Goal: Task Accomplishment & Management: Complete application form

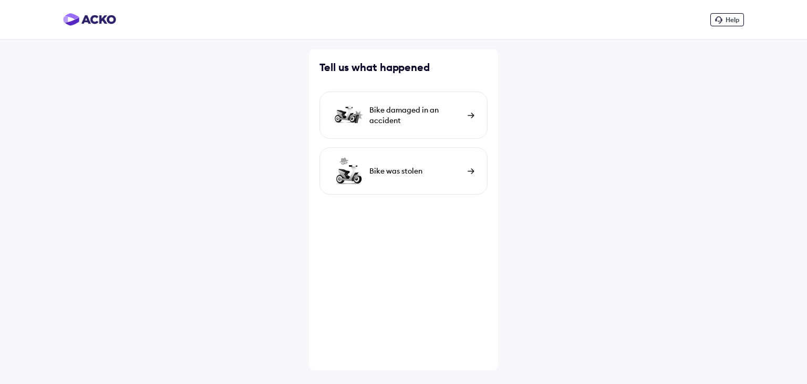
click at [467, 120] on div "Bike damaged in an accident" at bounding box center [403, 114] width 168 height 47
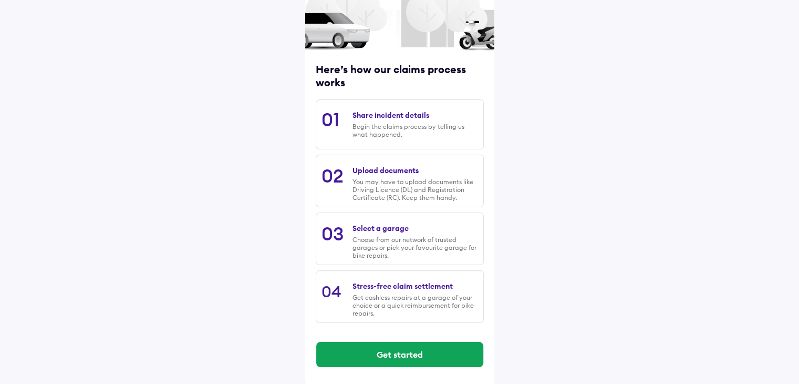
scroll to position [89, 0]
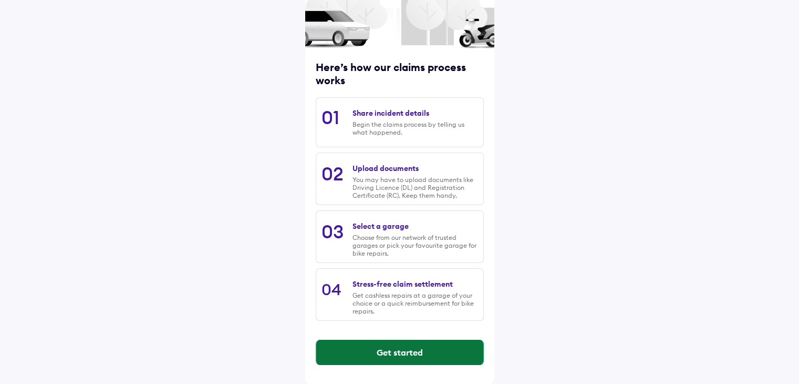
click at [388, 349] on button "Get started" at bounding box center [399, 351] width 167 height 25
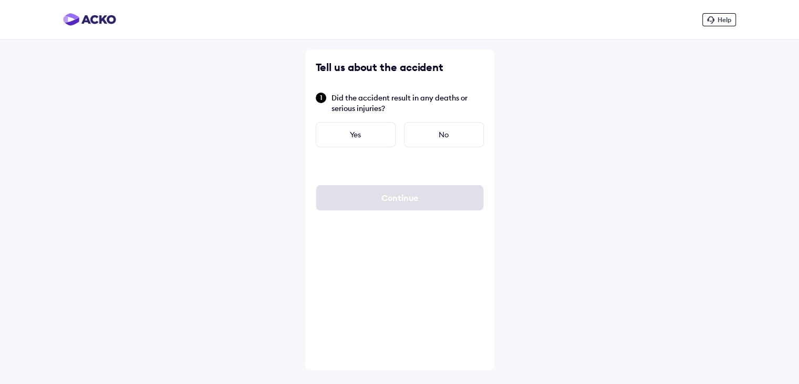
scroll to position [0, 0]
click at [439, 125] on div "No" at bounding box center [448, 134] width 80 height 25
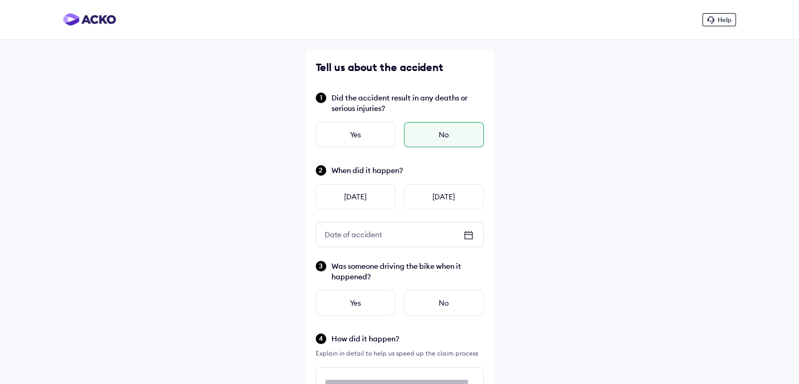
click at [383, 229] on div "Date of accident" at bounding box center [353, 234] width 74 height 19
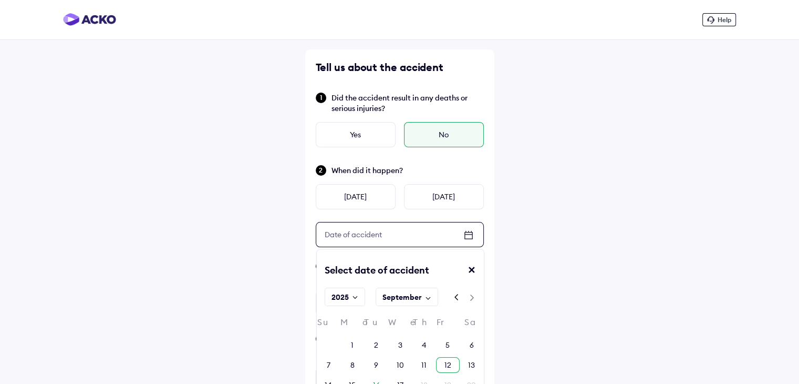
click at [445, 364] on div "12" at bounding box center [448, 364] width 7 height 11
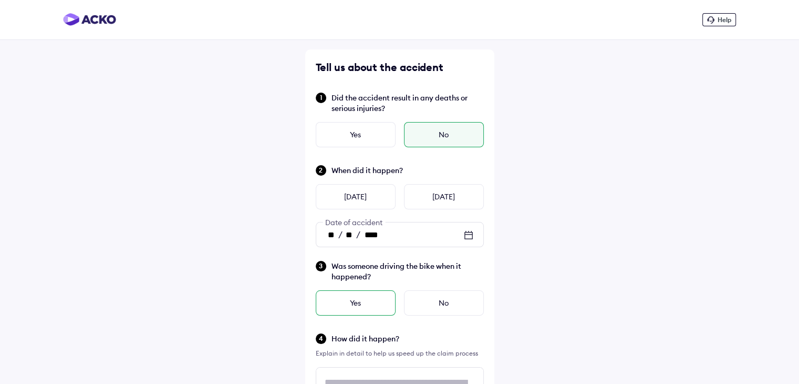
click at [369, 299] on div "Yes" at bounding box center [356, 302] width 80 height 25
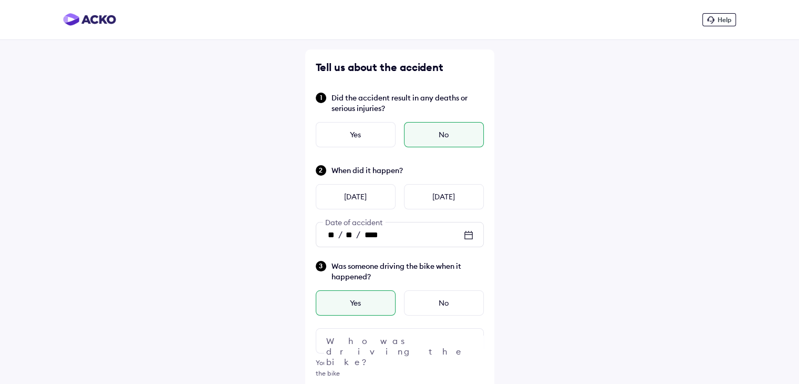
click at [471, 340] on img at bounding box center [468, 340] width 13 height 13
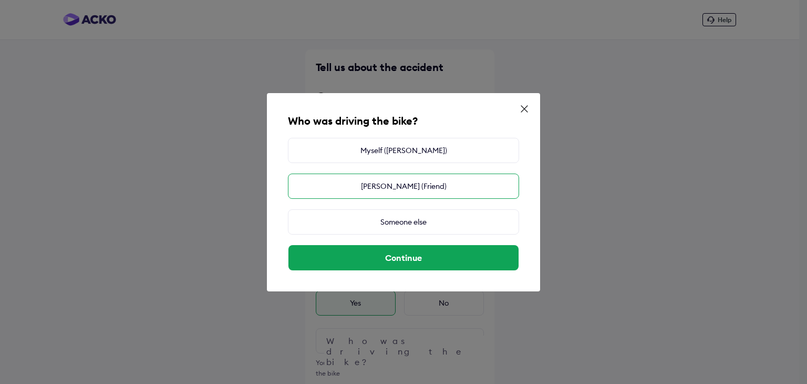
click at [425, 189] on div "[PERSON_NAME] (Friend)" at bounding box center [403, 185] width 231 height 25
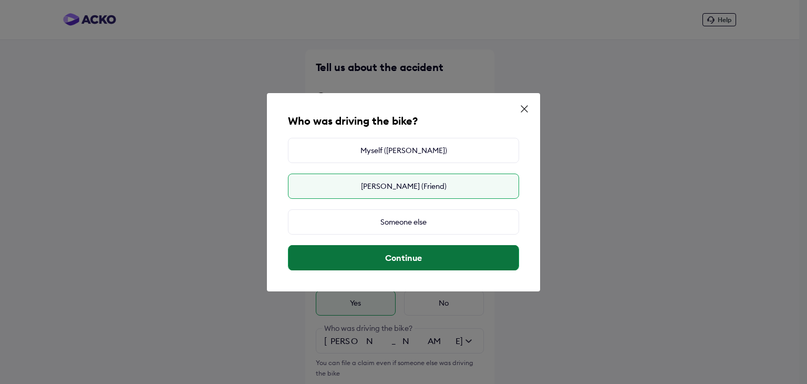
click at [418, 264] on button "Continue" at bounding box center [403, 257] width 230 height 25
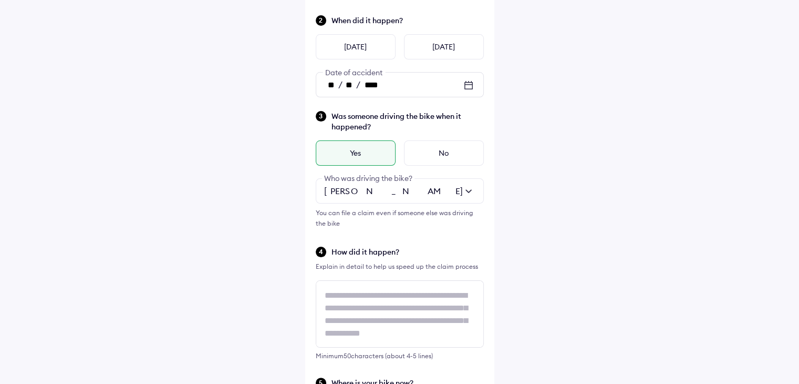
scroll to position [156, 0]
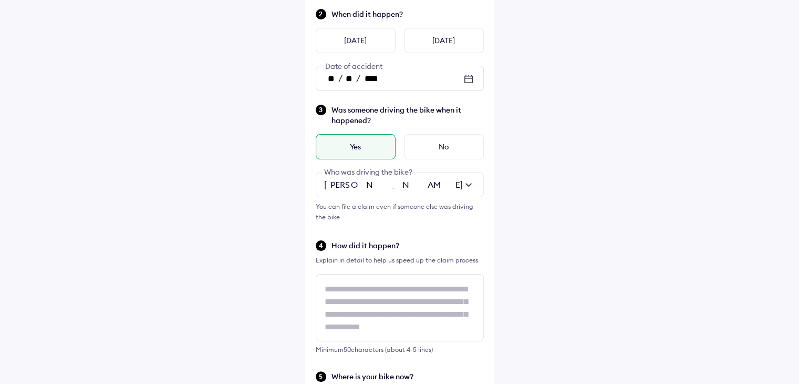
click at [379, 222] on div "Tell us about the accident Did the accident result in any deaths or serious inj…" at bounding box center [399, 216] width 189 height 646
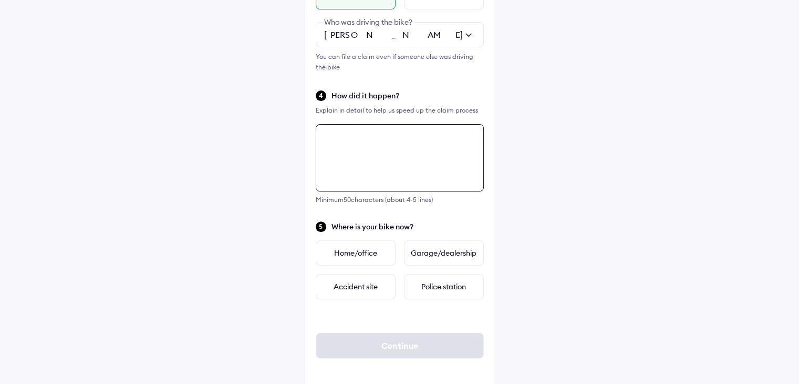
click at [368, 285] on div "Tell us about the accident Did the accident result in any deaths or serious inj…" at bounding box center [399, 67] width 189 height 646
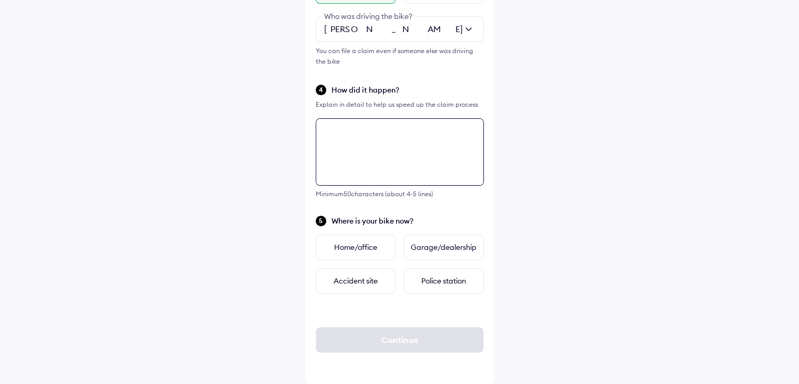
type textarea "*"
type textarea "**********"
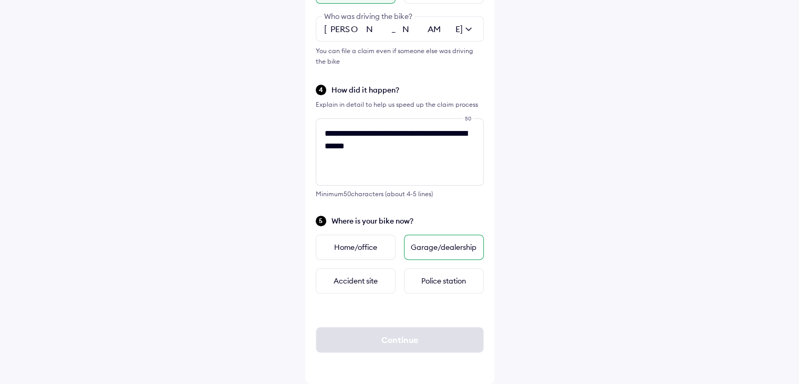
click at [451, 244] on div "Garage/dealership" at bounding box center [444, 246] width 80 height 25
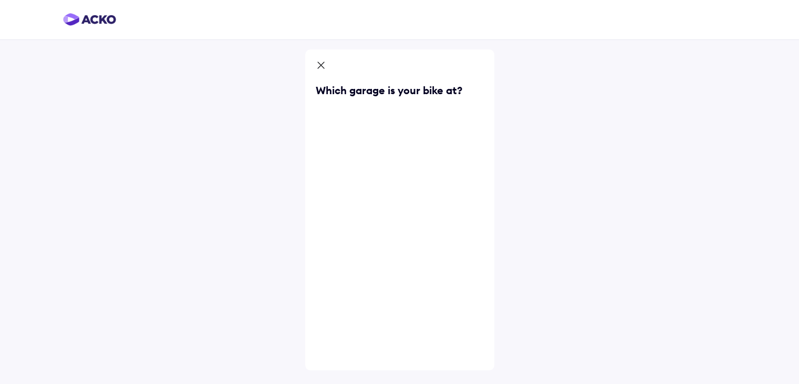
scroll to position [0, 0]
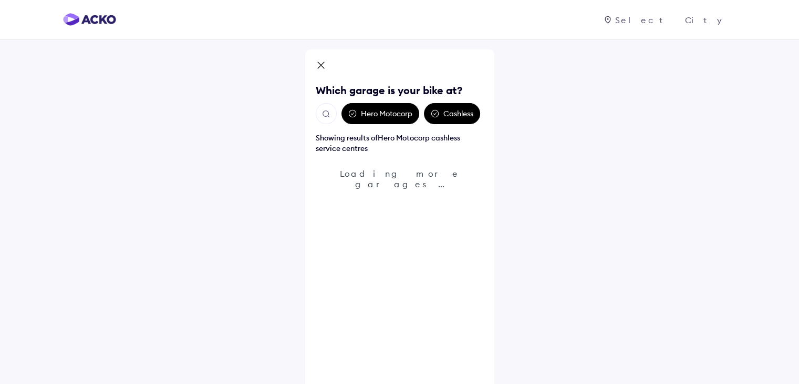
click at [593, 116] on div "Which garage is your bike at? Hero Motocorp Cashless Showing results of Hero Mo…" at bounding box center [399, 207] width 799 height 415
click at [319, 112] on button "Open search" at bounding box center [326, 113] width 21 height 21
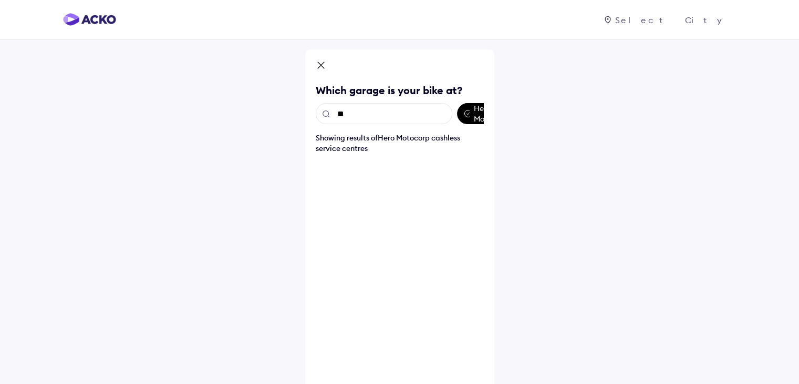
type input "*"
type input "******"
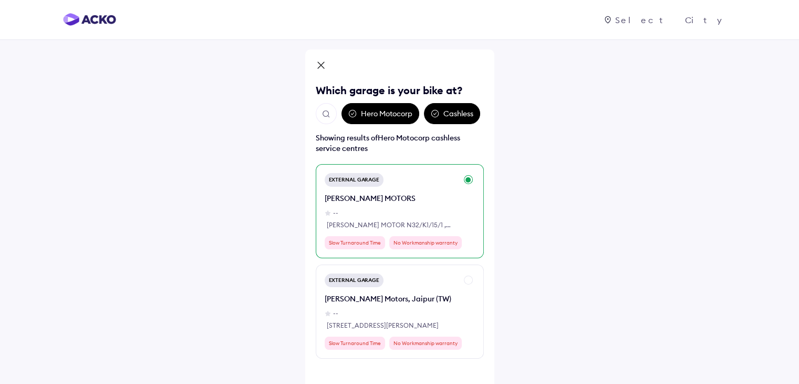
click at [395, 197] on div "[PERSON_NAME] MOTORS" at bounding box center [391, 198] width 132 height 11
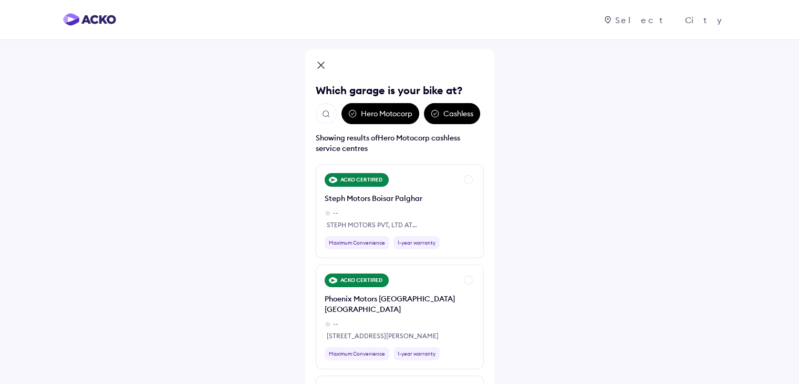
click at [328, 114] on img "Open search" at bounding box center [326, 113] width 9 height 9
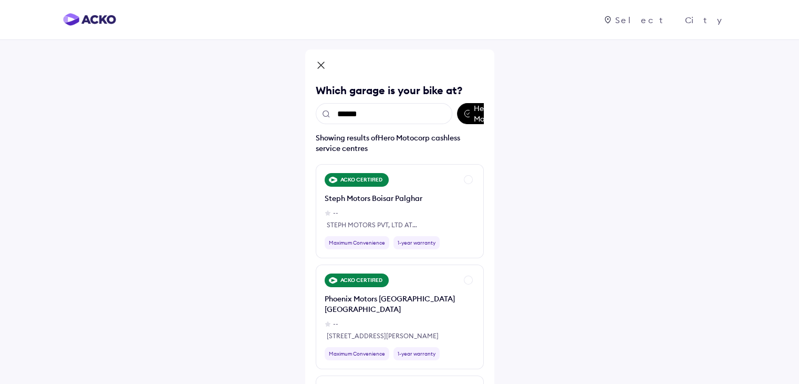
click at [388, 117] on input "******" at bounding box center [384, 113] width 137 height 21
click at [392, 116] on input "******" at bounding box center [384, 113] width 137 height 21
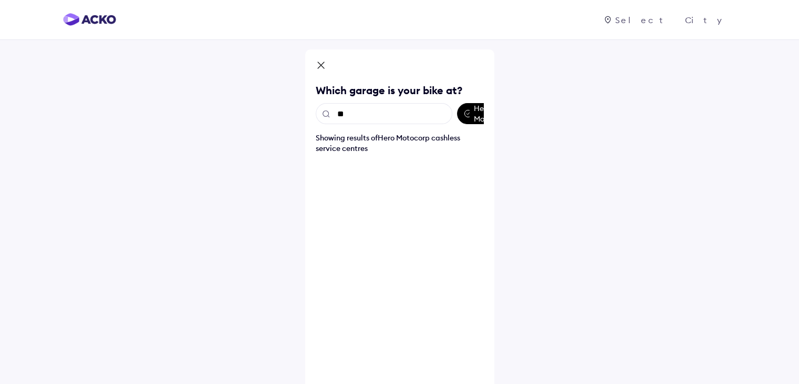
type input "*"
type input "******"
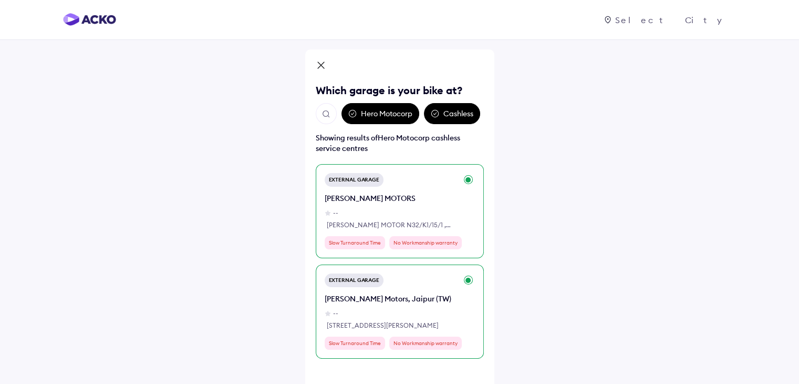
click at [477, 279] on div "External Garage [PERSON_NAME] Motors, Jaipur (TW) -- Shop [STREET_ADDRESS][PERS…" at bounding box center [400, 311] width 168 height 94
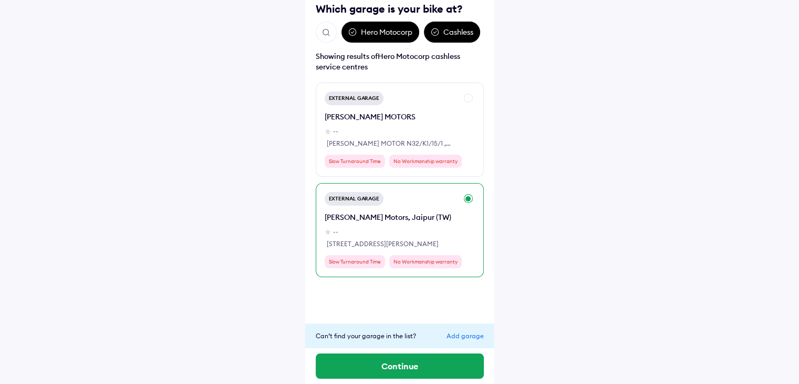
scroll to position [87, 0]
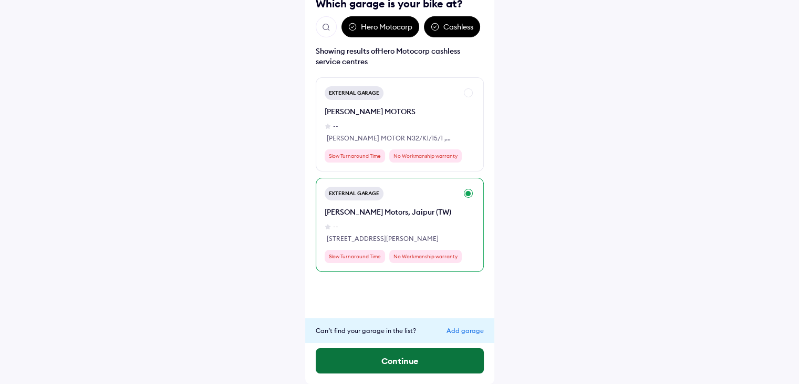
click at [414, 365] on button "Continue" at bounding box center [400, 360] width 168 height 25
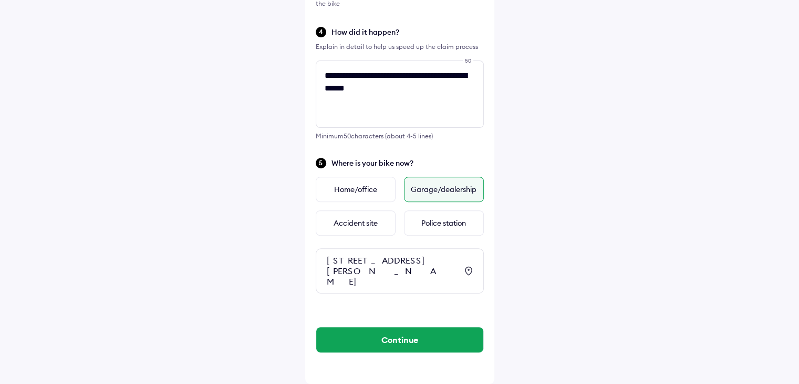
scroll to position [380, 0]
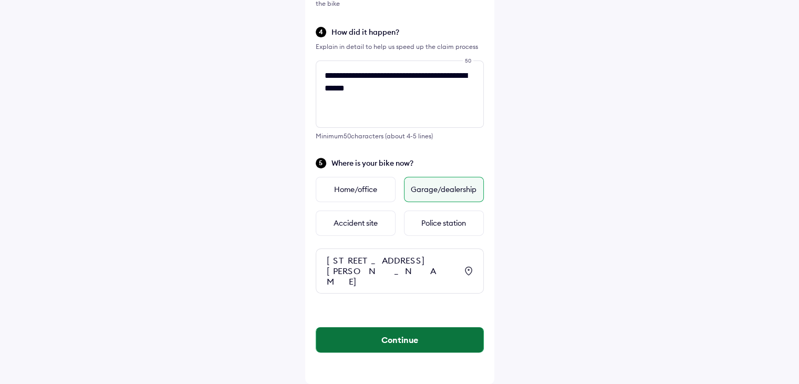
click at [411, 337] on button "Continue" at bounding box center [399, 339] width 167 height 25
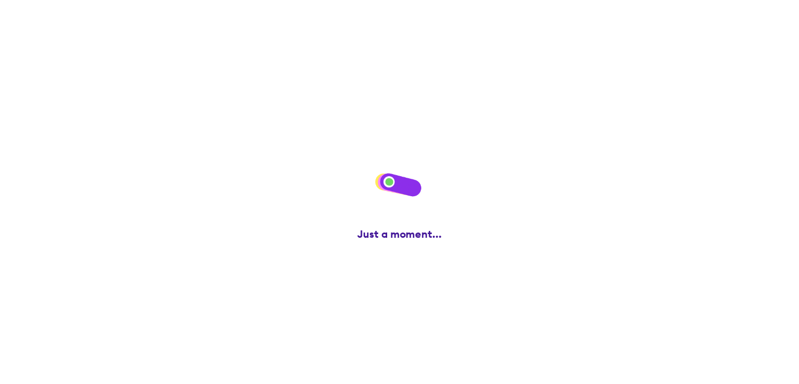
scroll to position [0, 0]
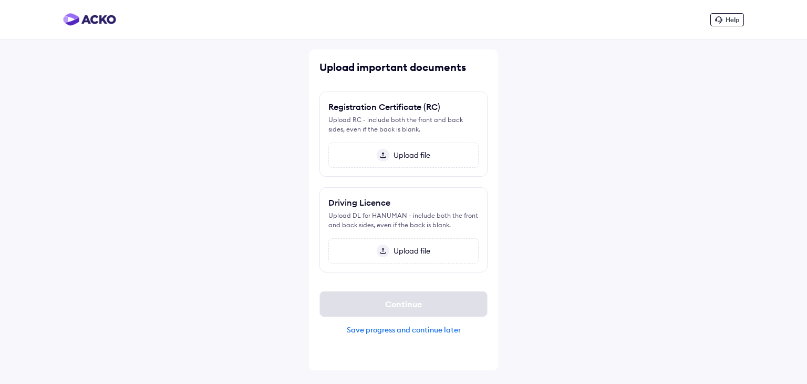
click at [389, 157] on span "Upload file" at bounding box center [409, 154] width 41 height 9
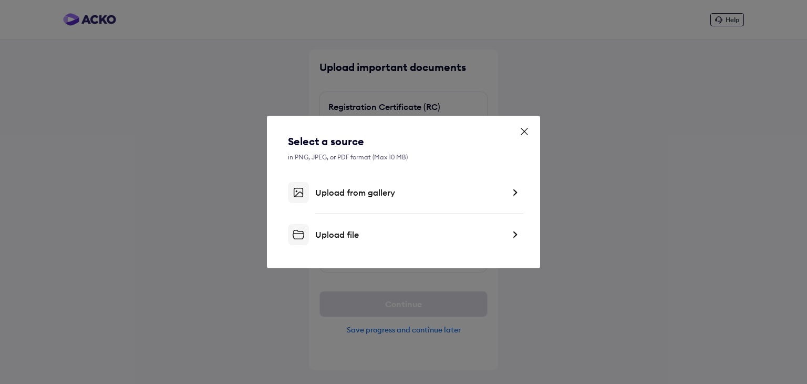
click at [416, 197] on div "Upload from gallery" at bounding box center [409, 192] width 189 height 11
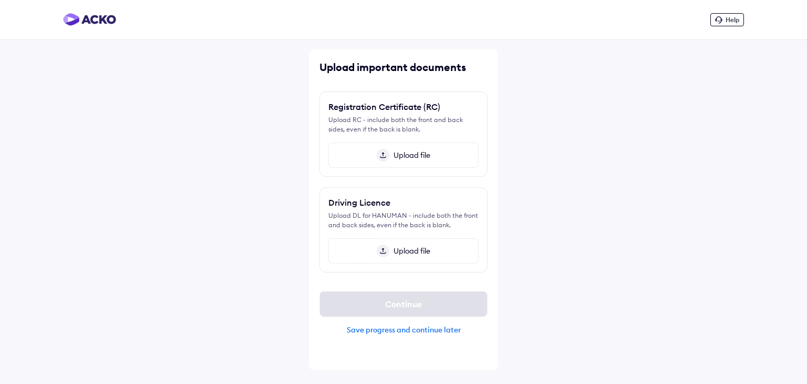
click at [402, 152] on span "Upload file" at bounding box center [409, 154] width 41 height 9
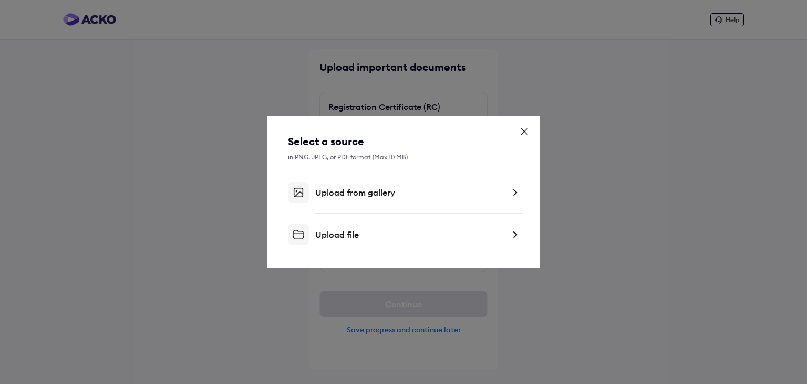
click at [395, 191] on div "Upload from gallery" at bounding box center [409, 192] width 189 height 11
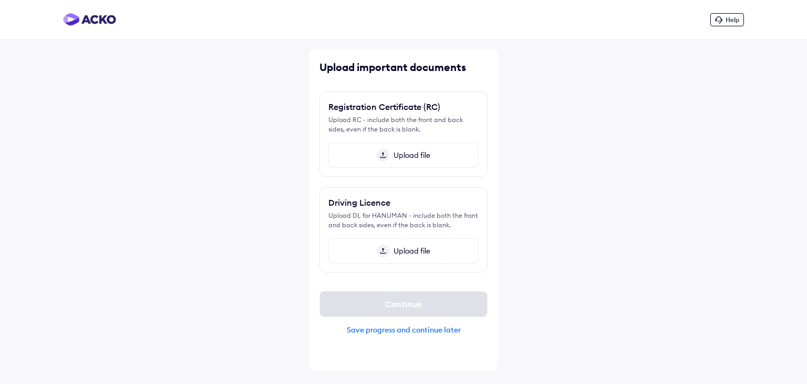
click at [399, 157] on span "Upload file" at bounding box center [409, 154] width 41 height 9
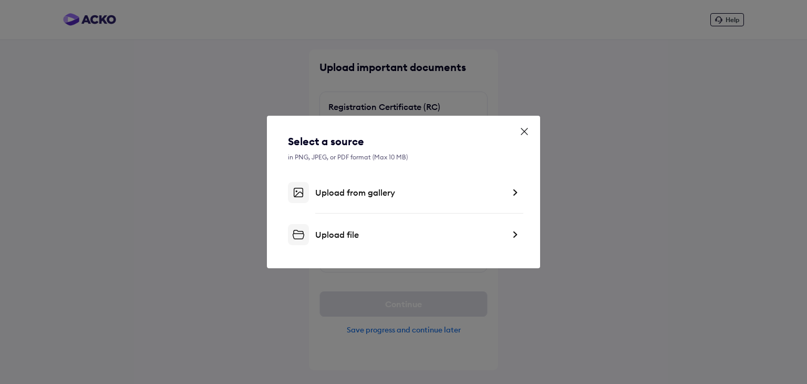
click at [384, 195] on div "Upload from gallery" at bounding box center [409, 192] width 189 height 11
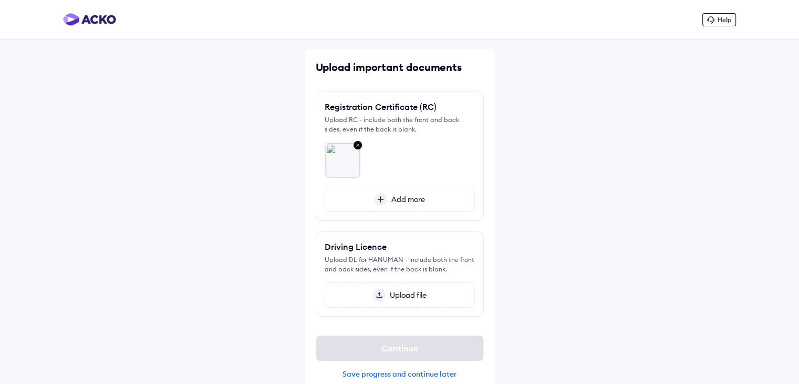
click at [357, 147] on img at bounding box center [358, 146] width 13 height 14
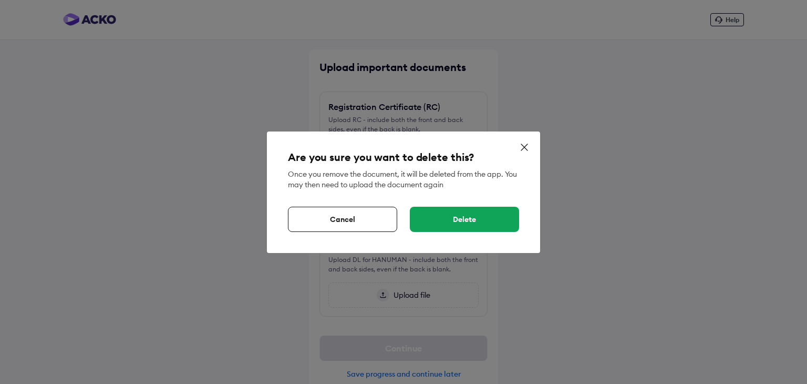
click at [447, 223] on div "Delete" at bounding box center [464, 218] width 109 height 25
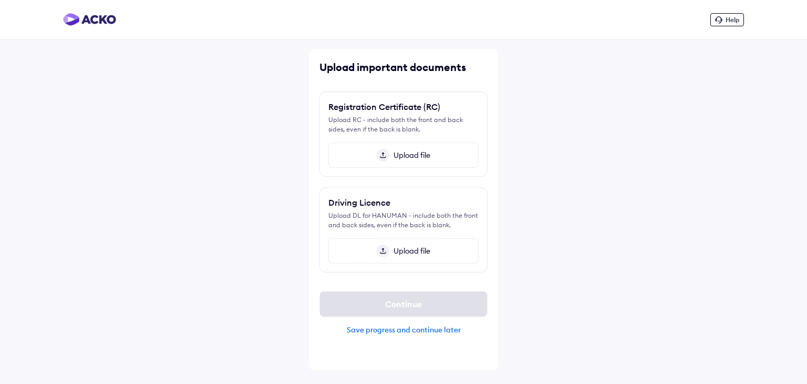
click at [398, 150] on span "Upload file" at bounding box center [409, 154] width 41 height 9
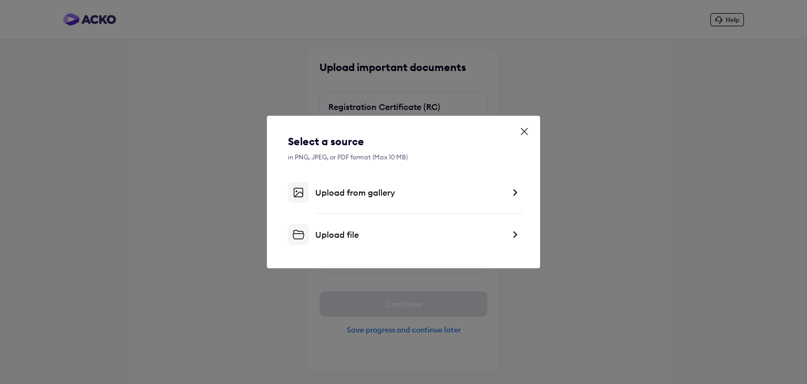
click at [378, 189] on div "Upload from gallery" at bounding box center [409, 192] width 189 height 11
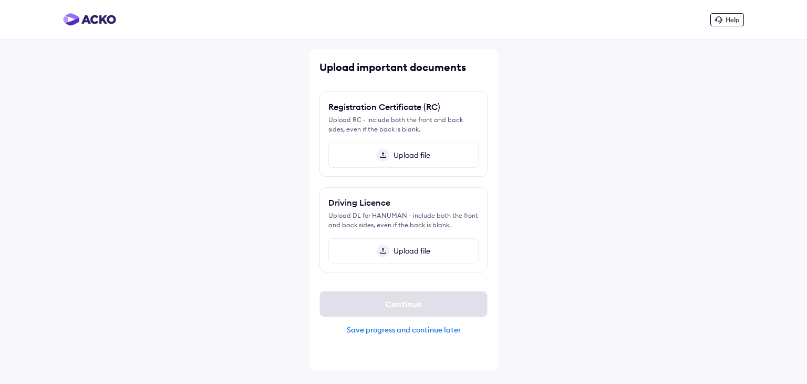
click at [394, 156] on span "Upload file" at bounding box center [409, 154] width 41 height 9
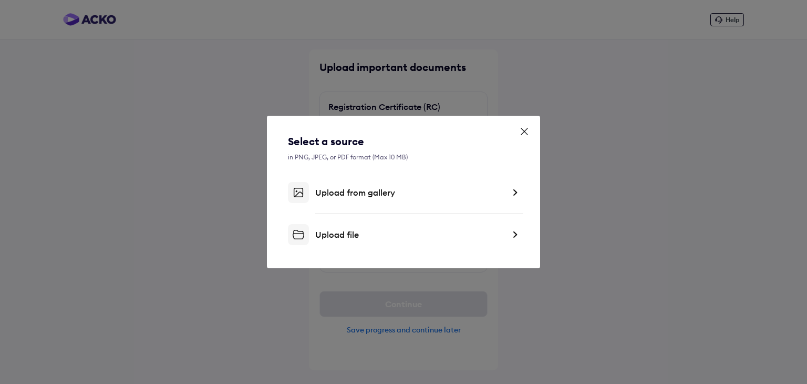
click at [376, 189] on div "Upload from gallery" at bounding box center [409, 192] width 189 height 11
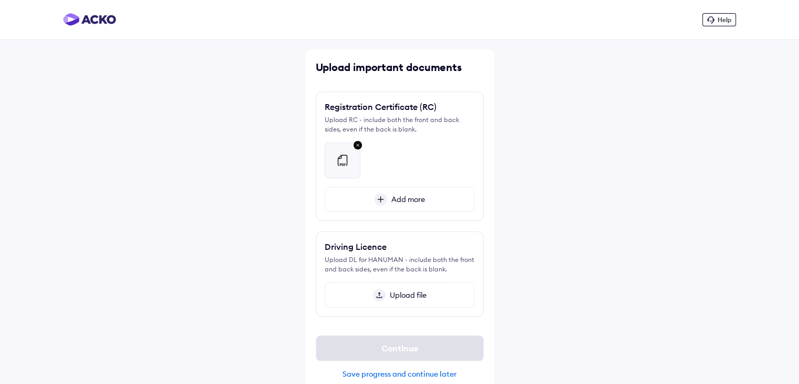
click at [388, 200] on span "Add more" at bounding box center [406, 198] width 38 height 9
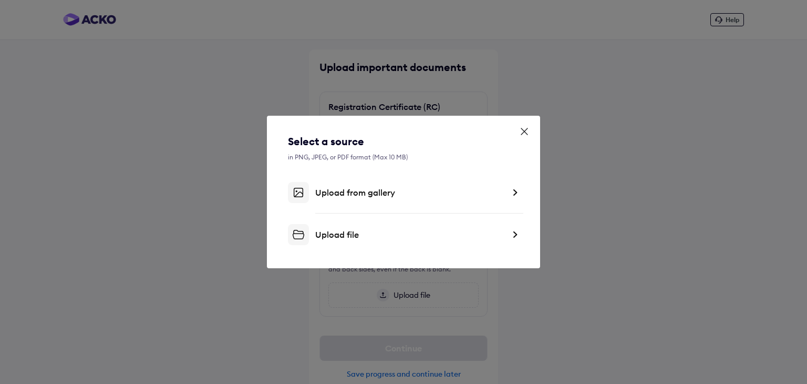
click at [357, 194] on div "Upload from gallery" at bounding box center [409, 192] width 189 height 11
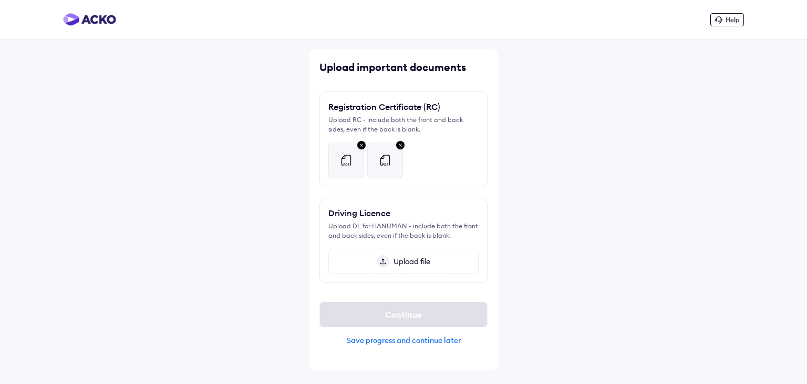
click at [390, 262] on span "Upload file" at bounding box center [409, 260] width 41 height 9
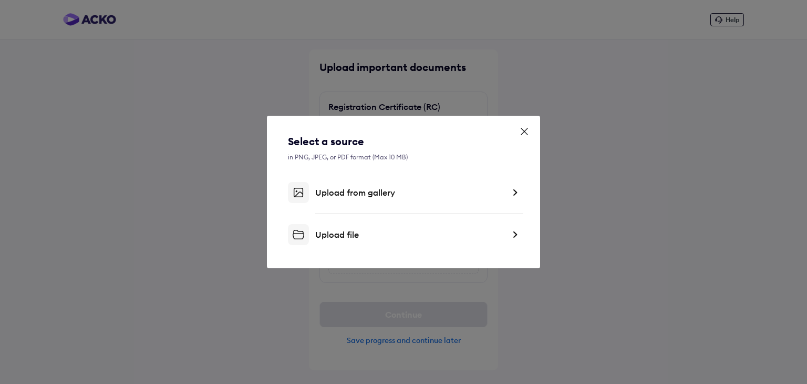
click at [371, 200] on div "Upload from gallery" at bounding box center [403, 192] width 231 height 21
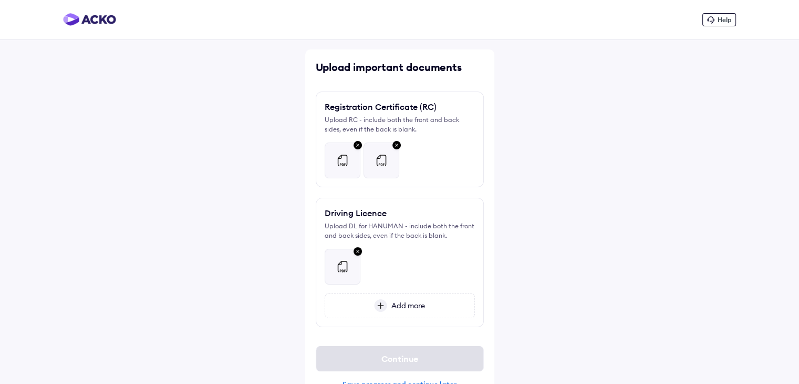
click at [381, 303] on img at bounding box center [380, 305] width 13 height 13
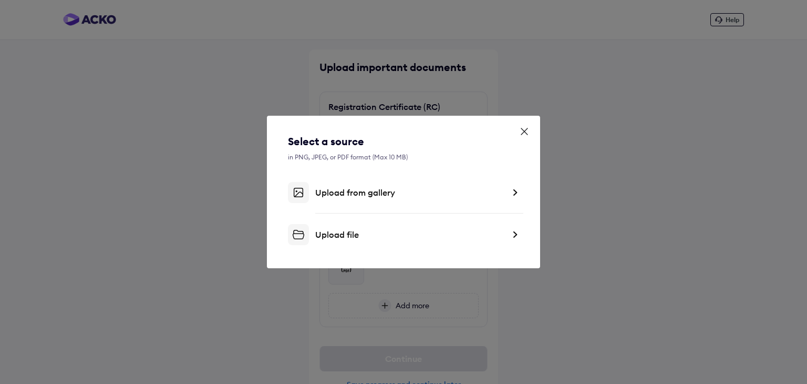
click at [366, 198] on div "Upload from gallery" at bounding box center [403, 192] width 231 height 21
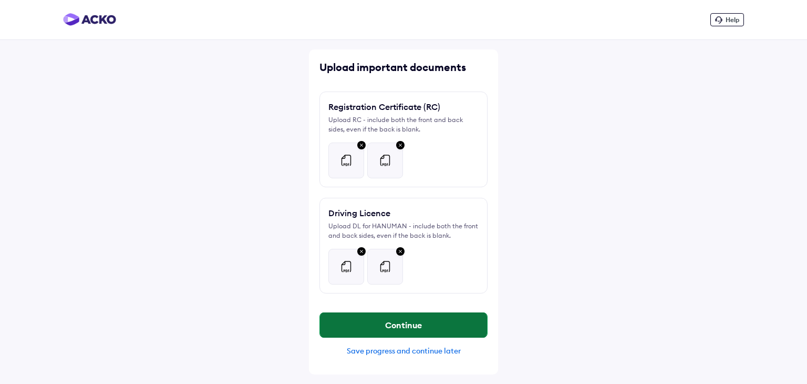
click at [391, 324] on button "Continue" at bounding box center [403, 324] width 167 height 25
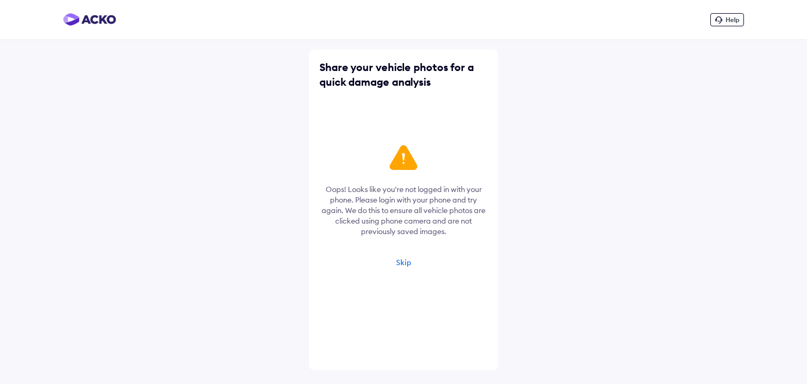
click at [404, 263] on div "Skip" at bounding box center [403, 261] width 15 height 9
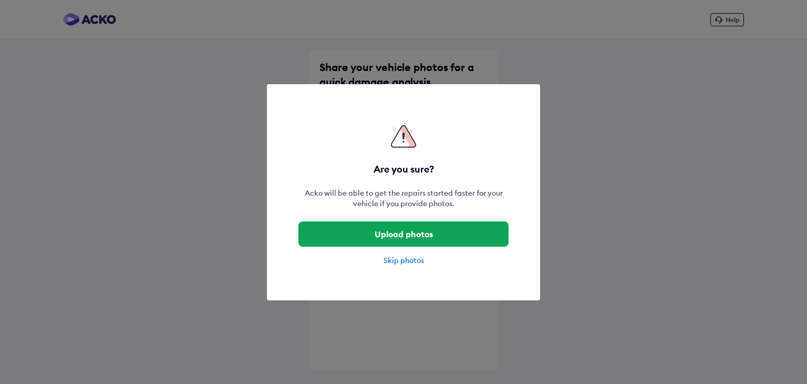
click at [401, 255] on div "Skip photos" at bounding box center [403, 260] width 210 height 11
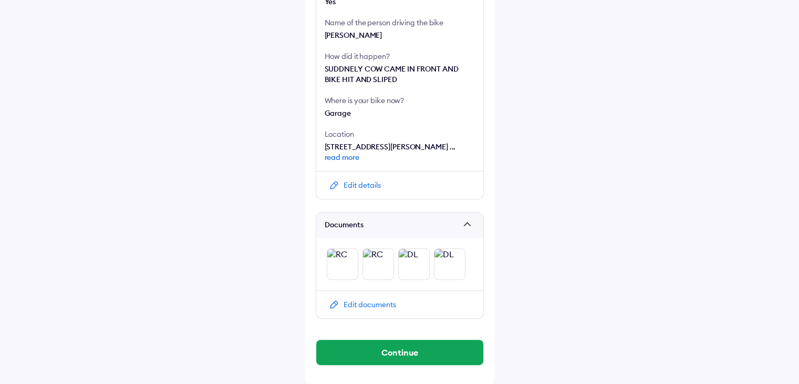
scroll to position [338, 0]
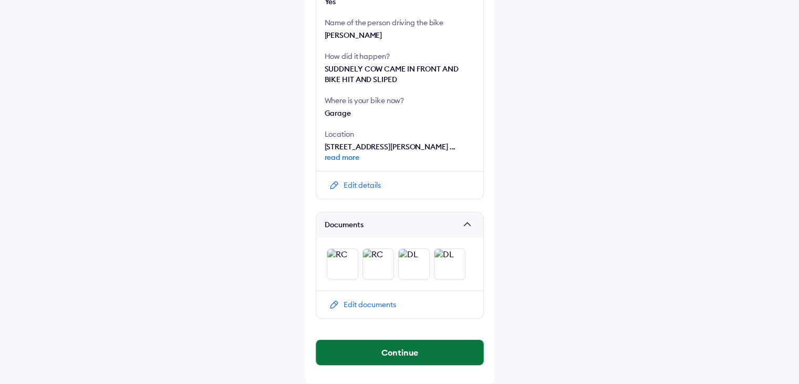
click at [452, 360] on button "Continue" at bounding box center [399, 351] width 167 height 25
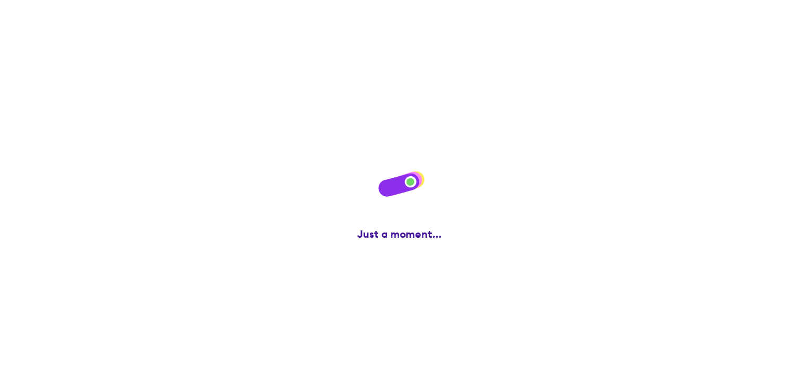
scroll to position [0, 0]
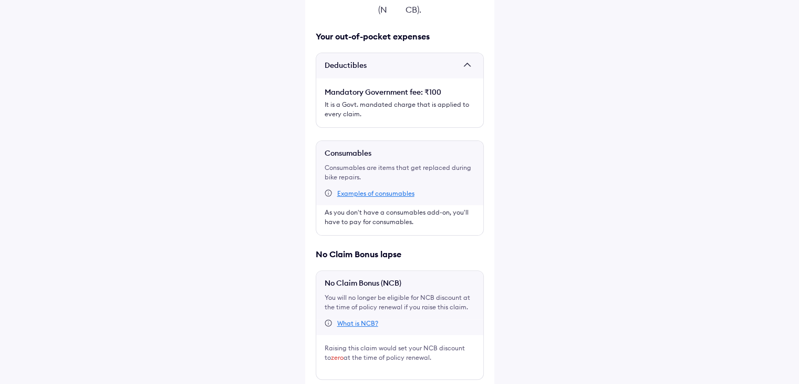
scroll to position [233, 0]
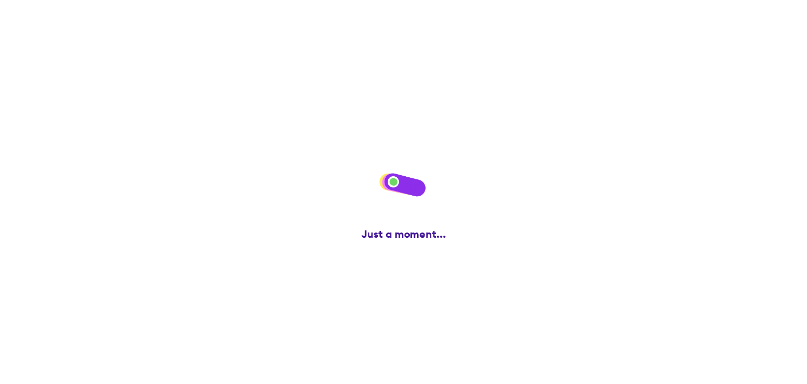
scroll to position [0, 0]
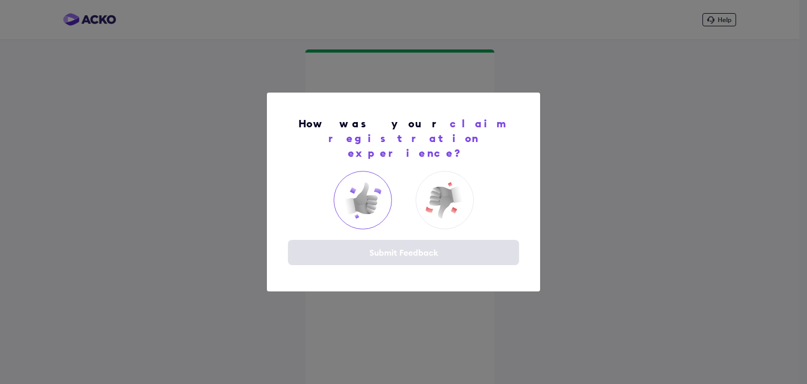
click at [349, 205] on img at bounding box center [363, 200] width 42 height 42
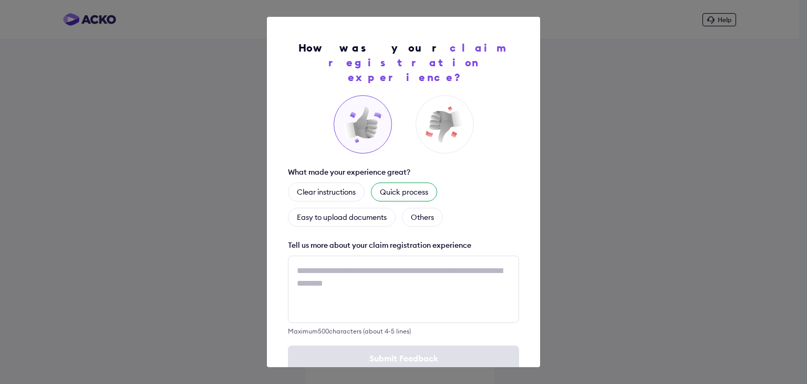
click at [391, 182] on div "Quick process" at bounding box center [404, 191] width 66 height 19
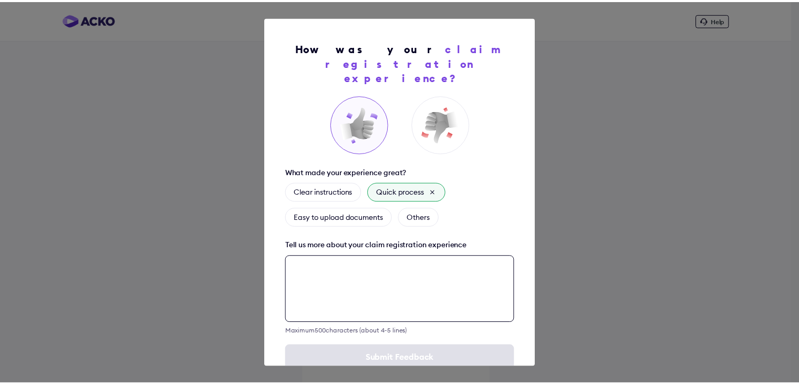
scroll to position [15, 0]
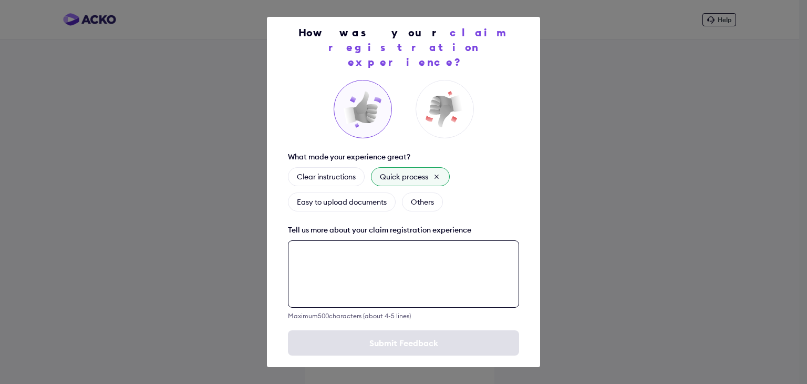
click at [366, 265] on textarea at bounding box center [403, 273] width 231 height 67
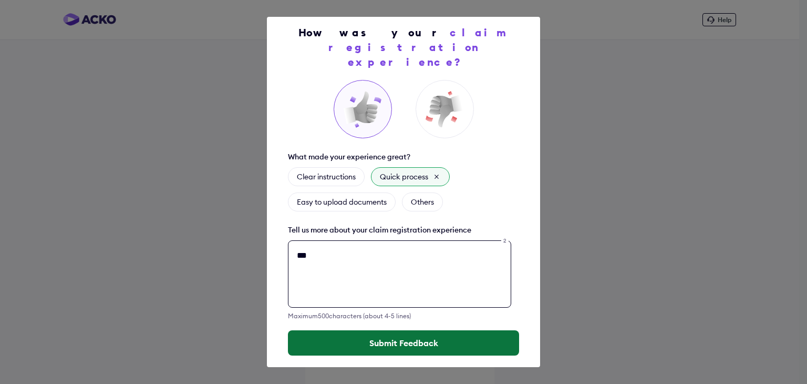
type textarea "**"
click at [387, 335] on button "Submit Feedback" at bounding box center [403, 342] width 231 height 25
